Goal: Navigation & Orientation: Find specific page/section

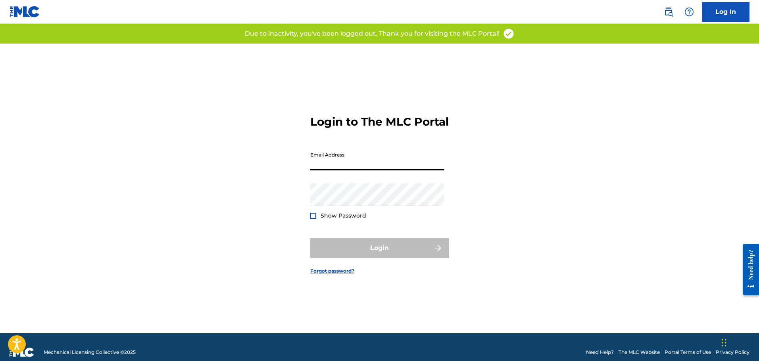
click at [375, 171] on input "Email Address" at bounding box center [377, 159] width 134 height 23
type input "[EMAIL_ADDRESS][DOMAIN_NAME]"
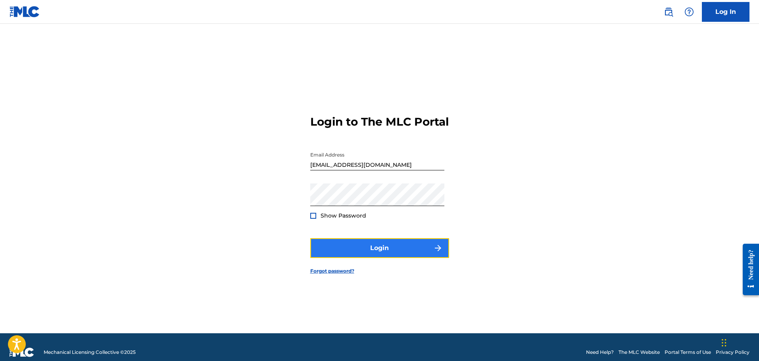
click at [365, 253] on button "Login" at bounding box center [379, 248] width 139 height 20
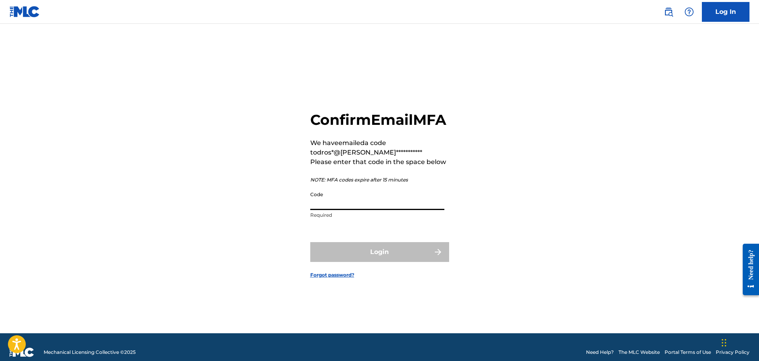
paste input "138202"
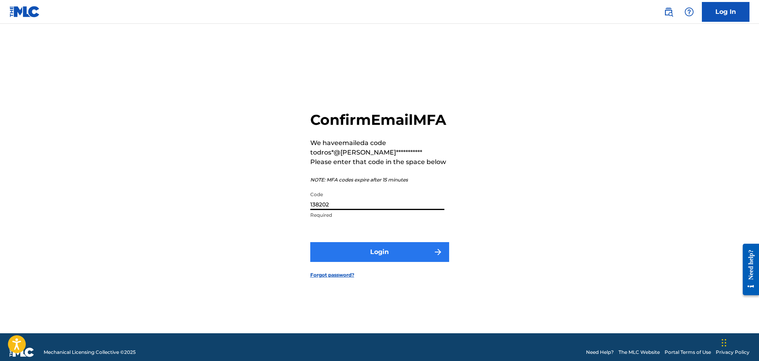
type input "138202"
click at [375, 261] on button "Login" at bounding box center [379, 252] width 139 height 20
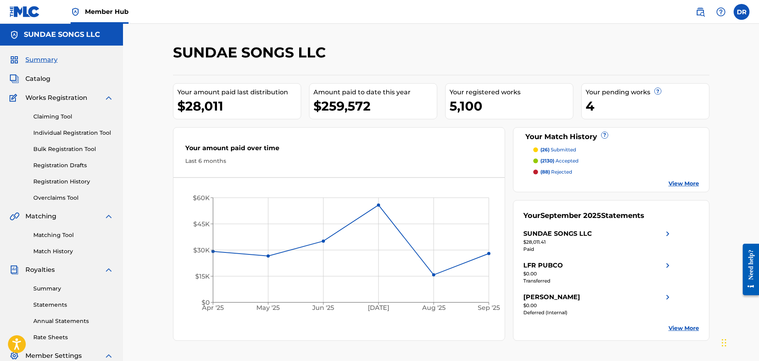
drag, startPoint x: 40, startPoint y: 80, endPoint x: 46, endPoint y: 86, distance: 8.4
click at [40, 80] on span "Catalog" at bounding box center [37, 79] width 25 height 10
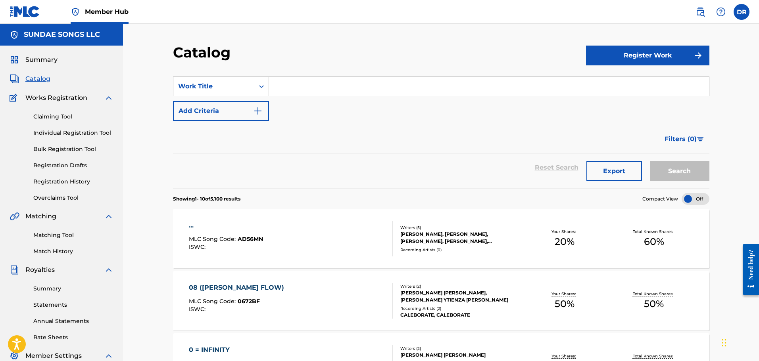
click at [37, 79] on span "Catalog" at bounding box center [37, 79] width 25 height 10
